Goal: Task Accomplishment & Management: Manage account settings

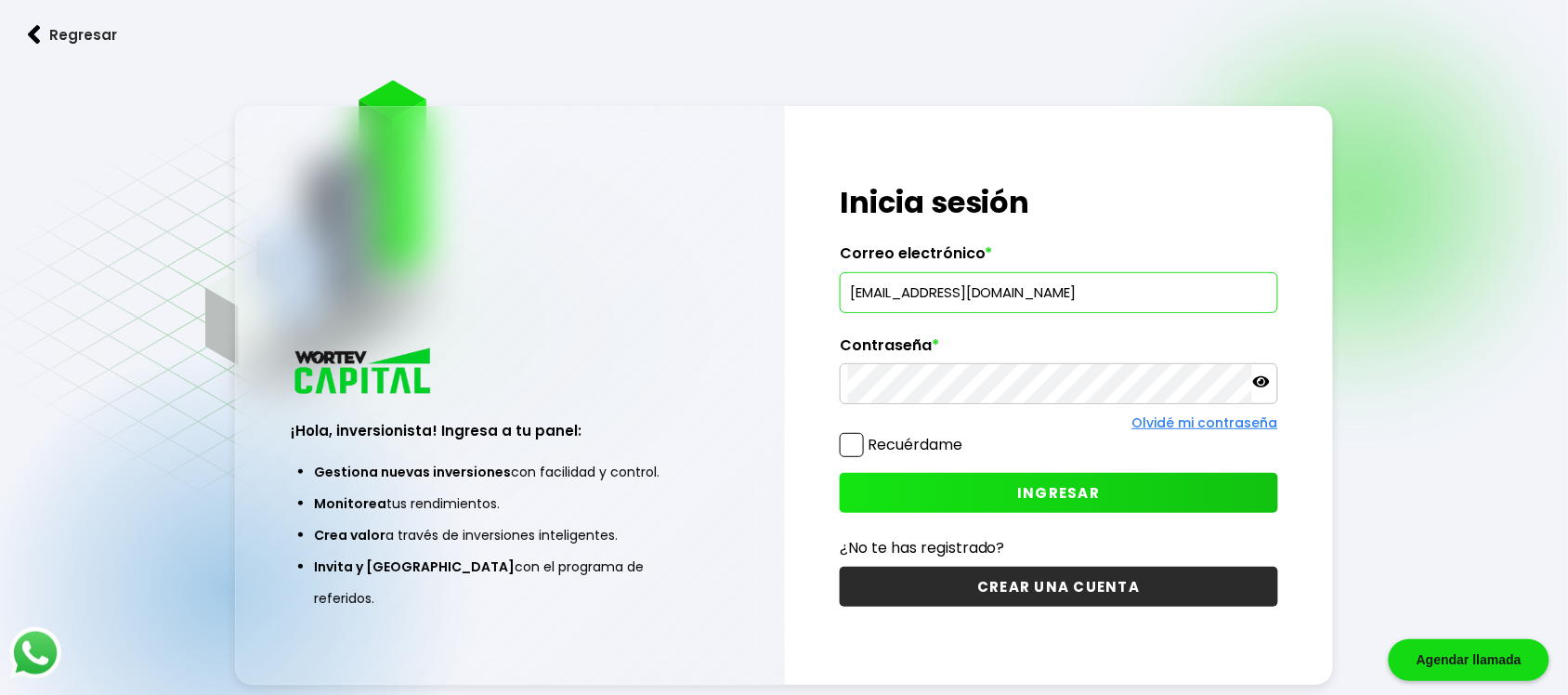
type input "[EMAIL_ADDRESS][DOMAIN_NAME]"
click at [1152, 480] on button "INGRESAR" at bounding box center [1058, 493] width 438 height 40
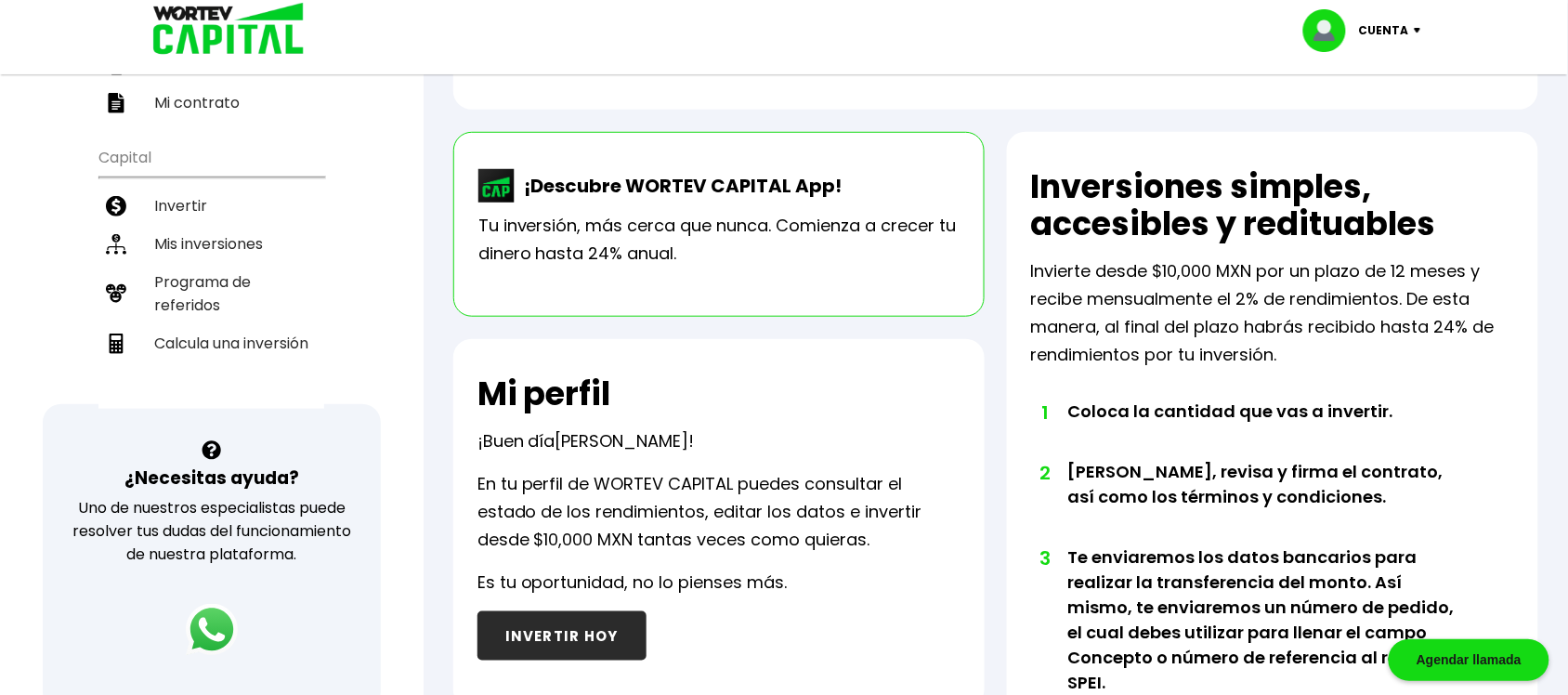
scroll to position [348, 0]
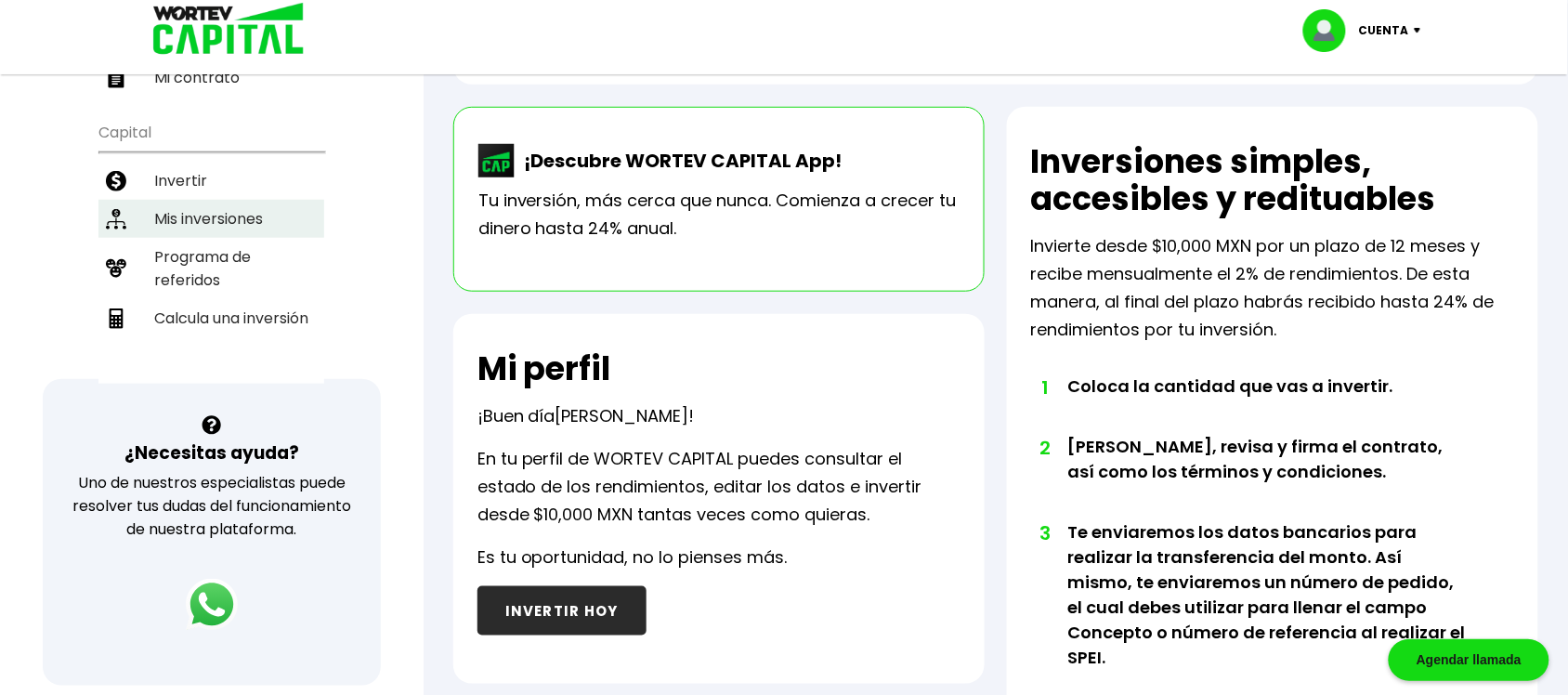
click at [256, 199] on li "Mis inversiones" at bounding box center [211, 218] width 225 height 38
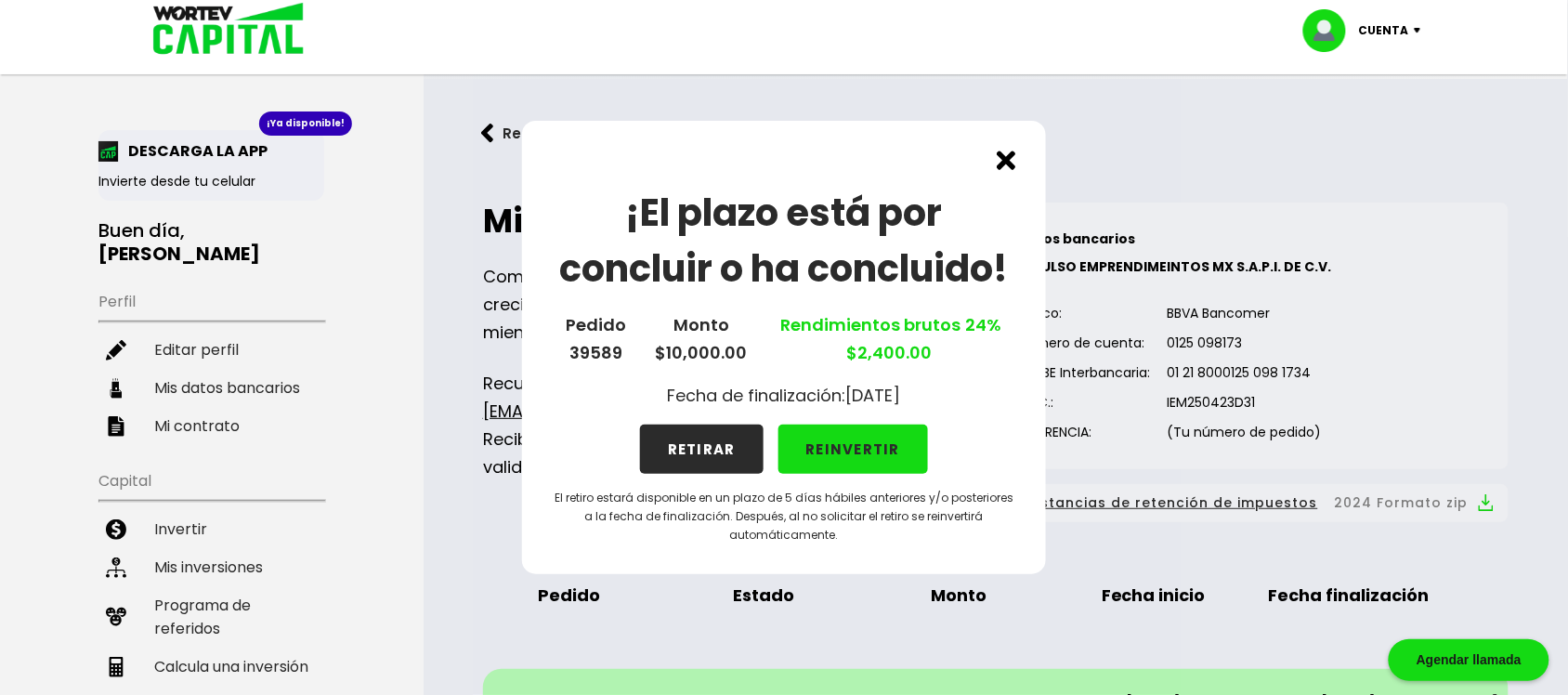
click at [864, 456] on button "REINVERTIR" at bounding box center [854, 449] width 151 height 49
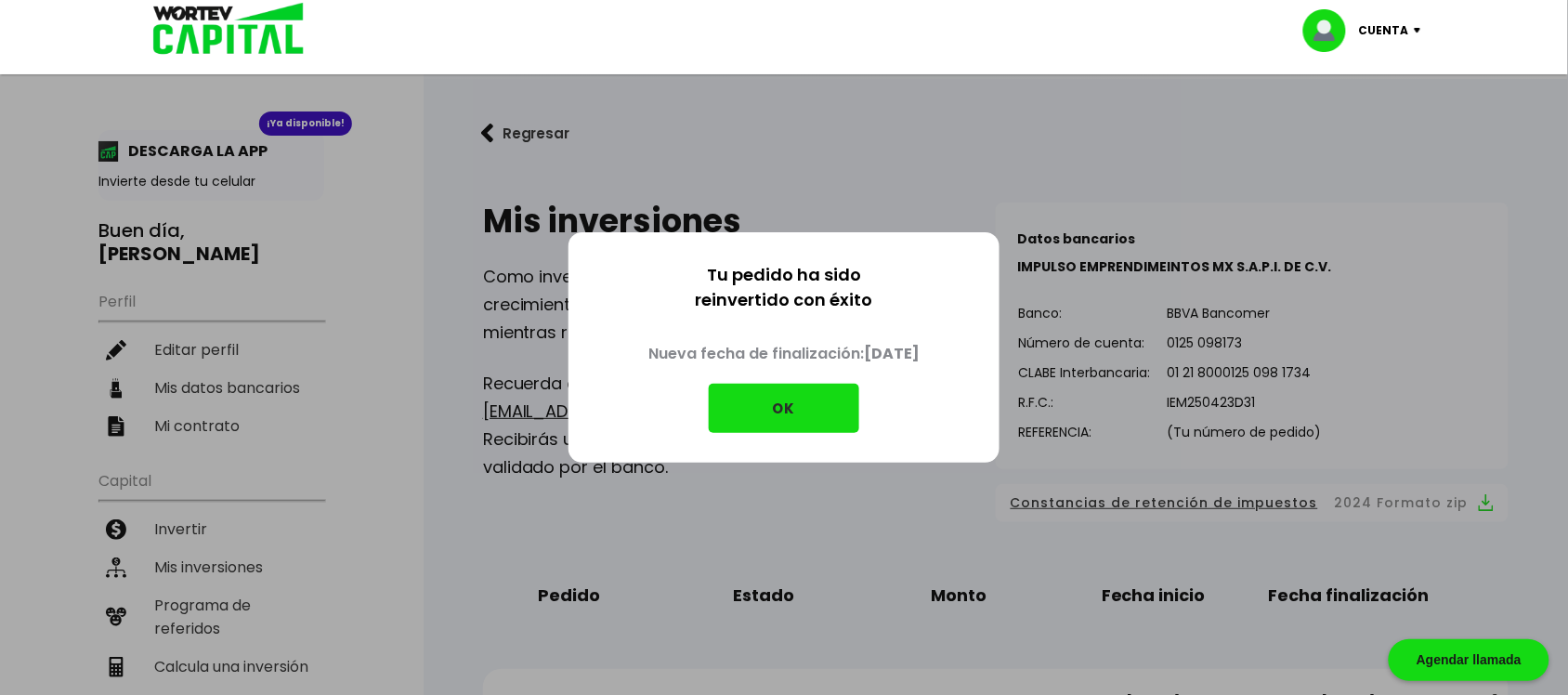
click at [820, 409] on button "OK" at bounding box center [784, 408] width 151 height 49
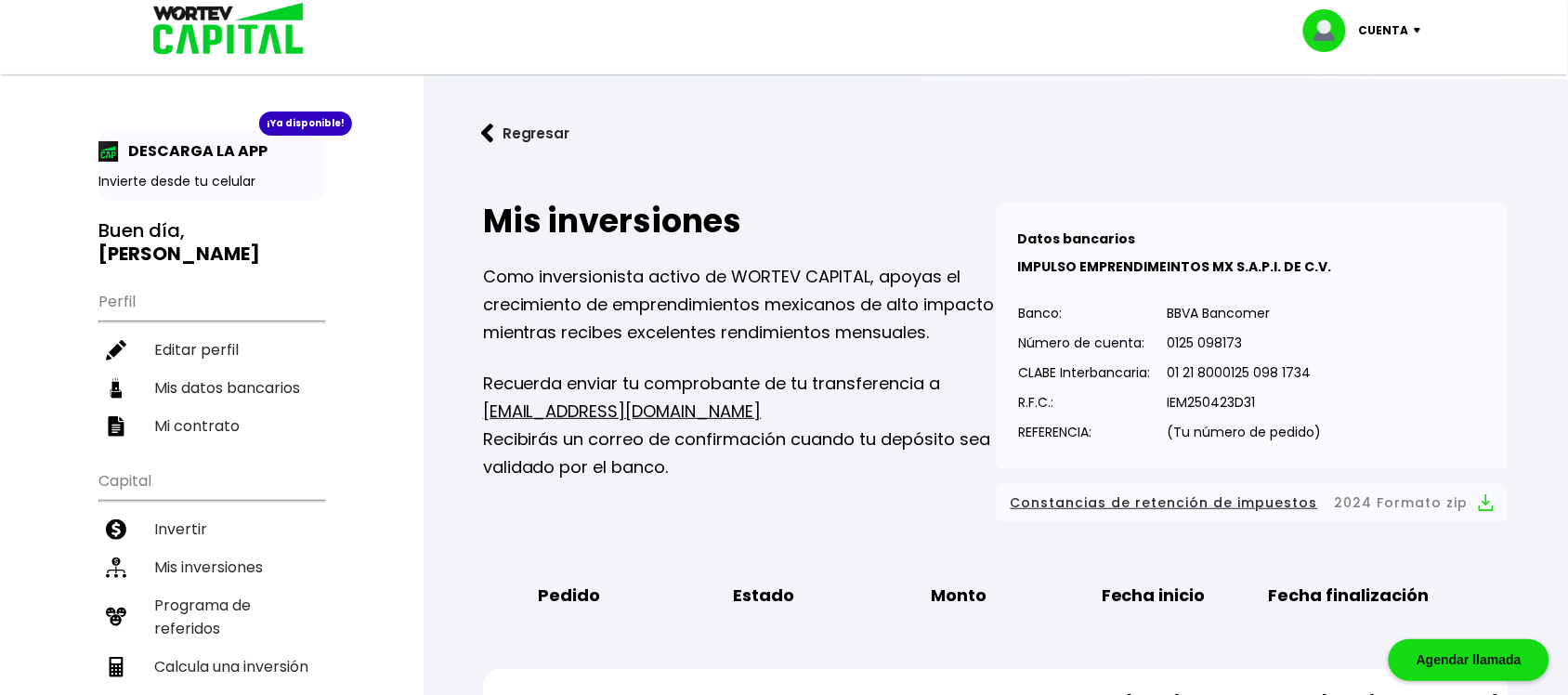
click at [1405, 34] on p "Cuenta" at bounding box center [1384, 30] width 50 height 28
click at [1394, 117] on li "Cerrar sesión" at bounding box center [1365, 123] width 149 height 38
